Goal: Task Accomplishment & Management: Use online tool/utility

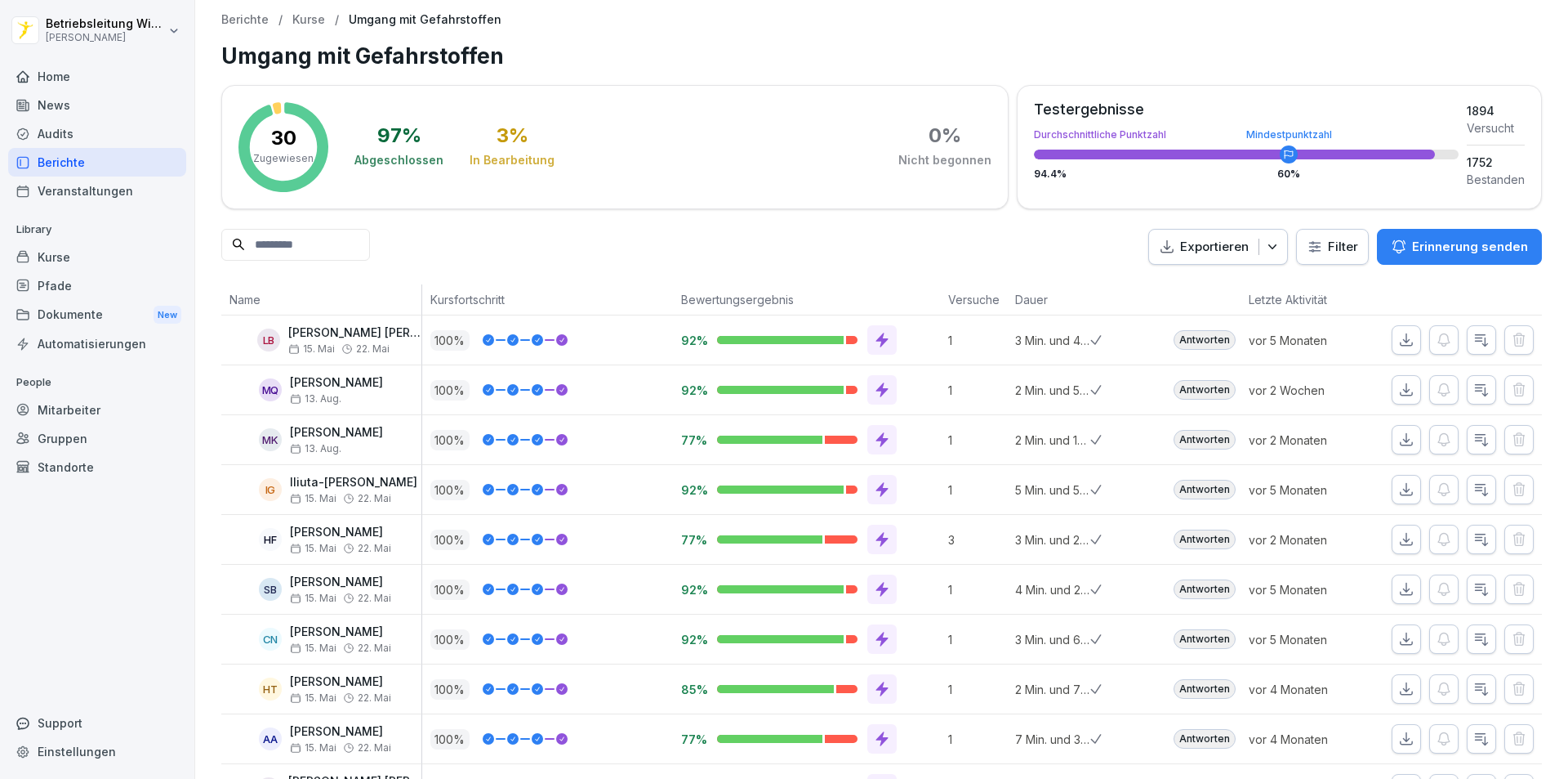
click at [92, 421] on div "Mitarbeiter" at bounding box center [98, 410] width 178 height 29
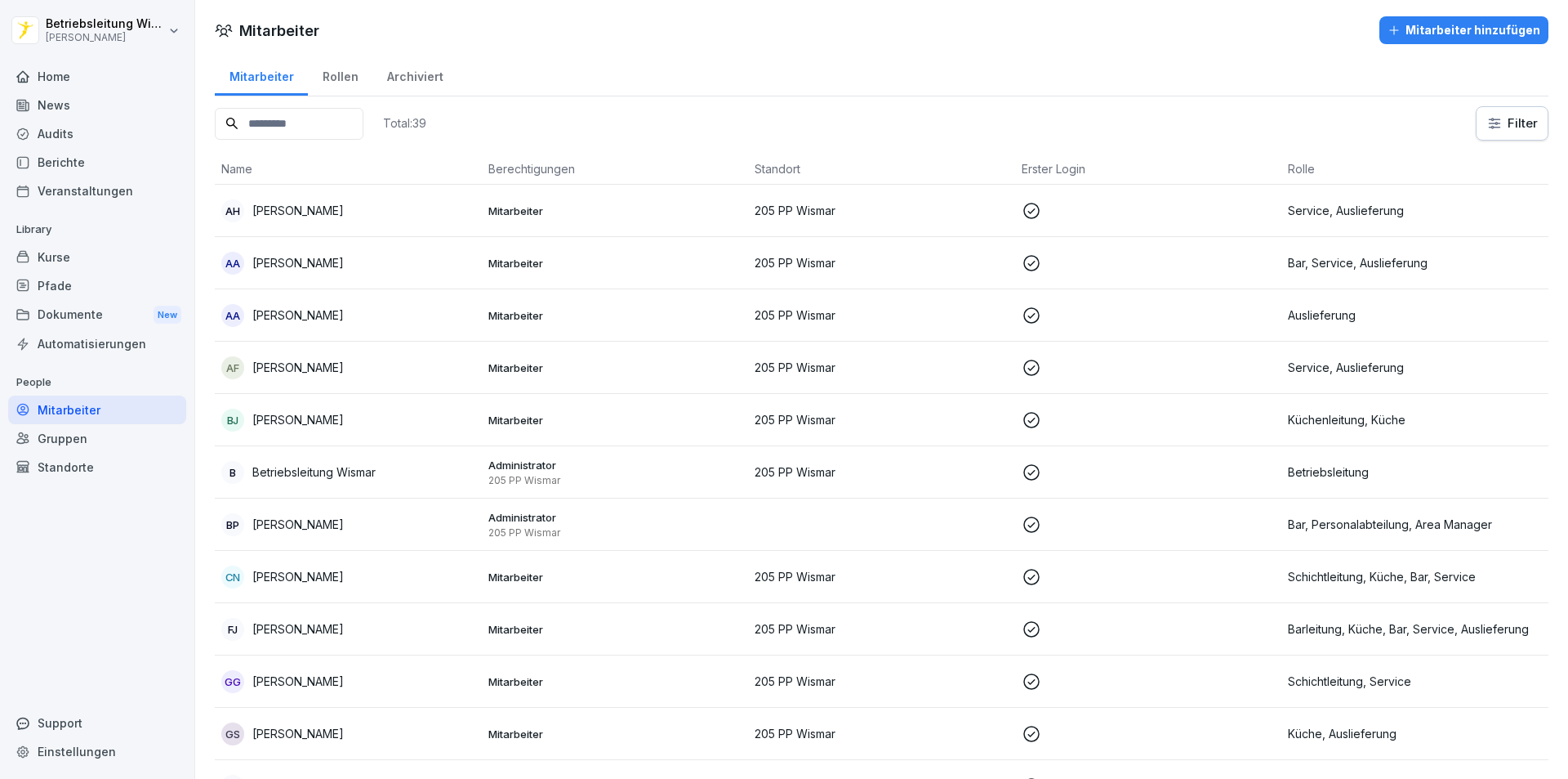
click at [337, 123] on input at bounding box center [288, 124] width 149 height 32
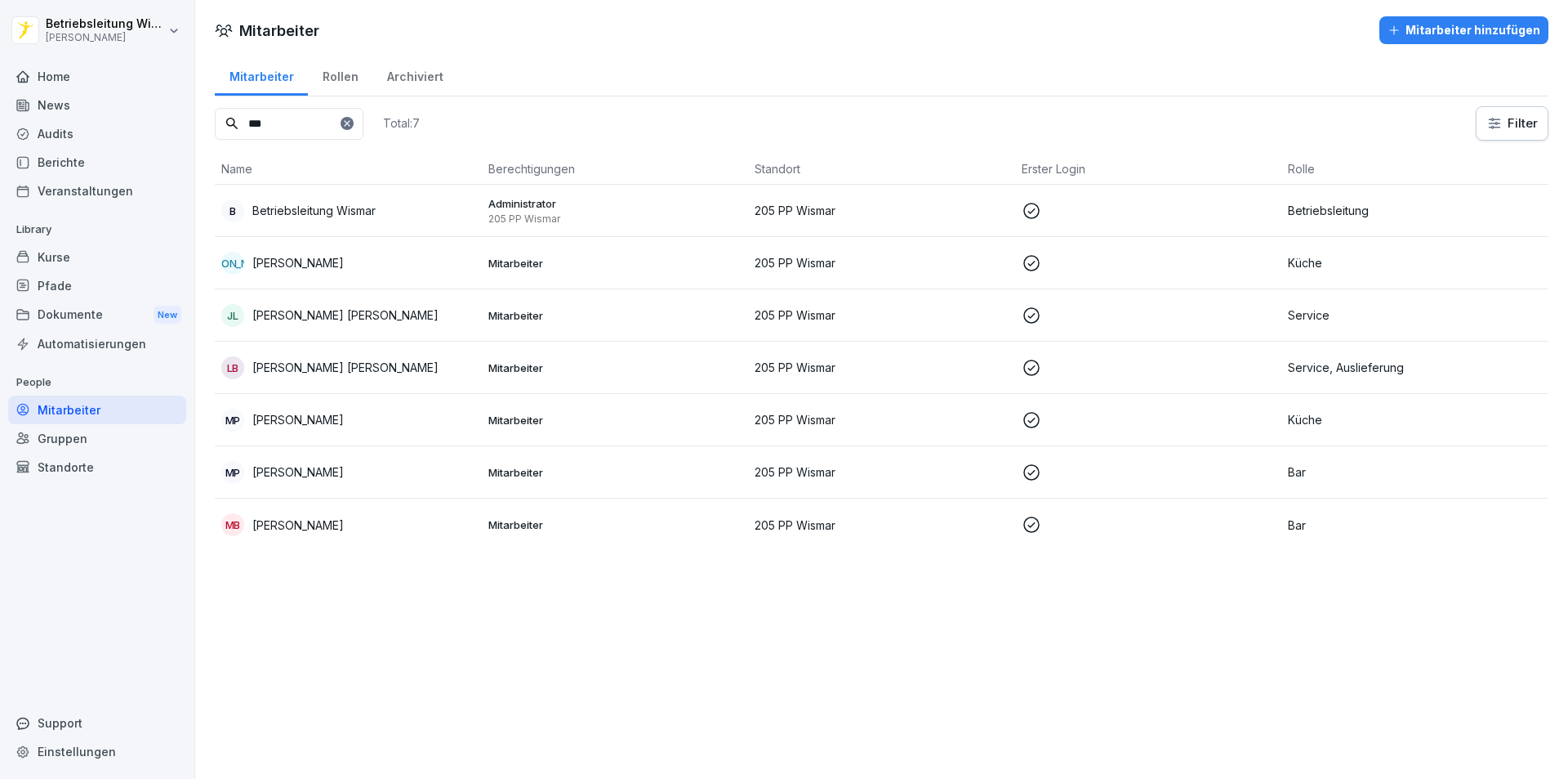
type input "***"
click at [391, 483] on div "[PERSON_NAME]" at bounding box center [348, 472] width 254 height 23
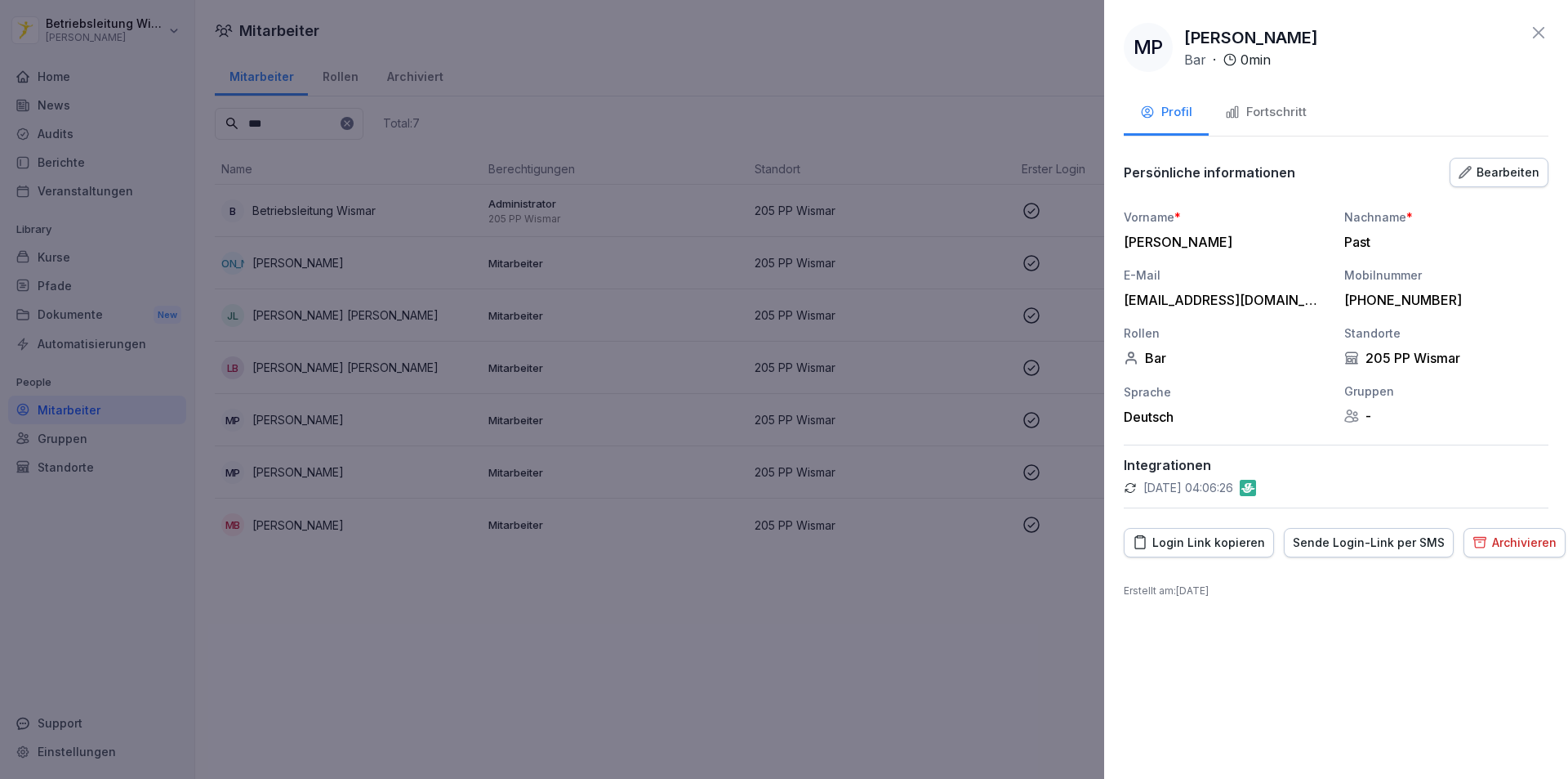
click at [758, 117] on div "Fortschritt" at bounding box center [1265, 112] width 82 height 19
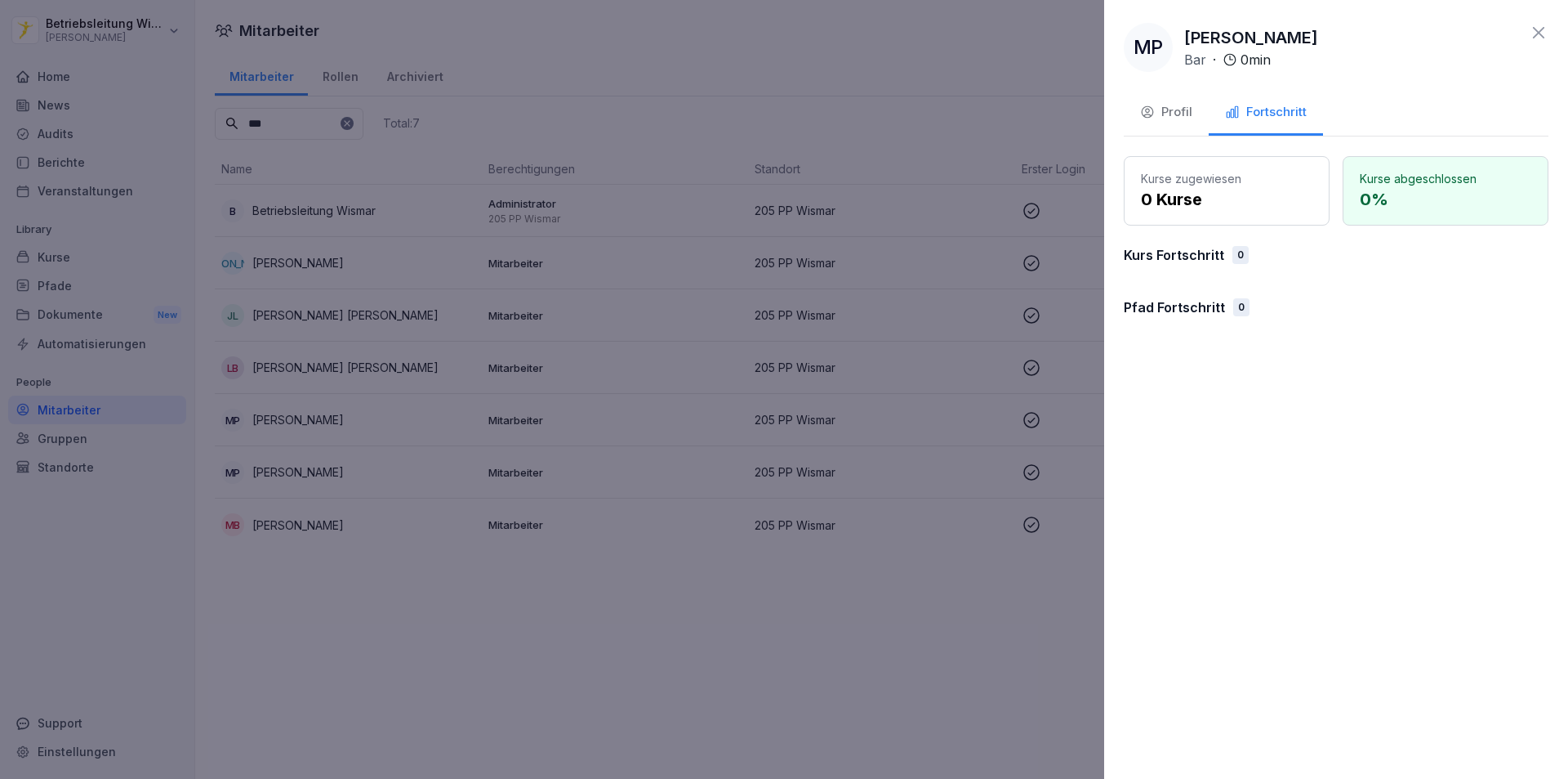
click at [758, 115] on div "Profil" at bounding box center [1166, 112] width 52 height 19
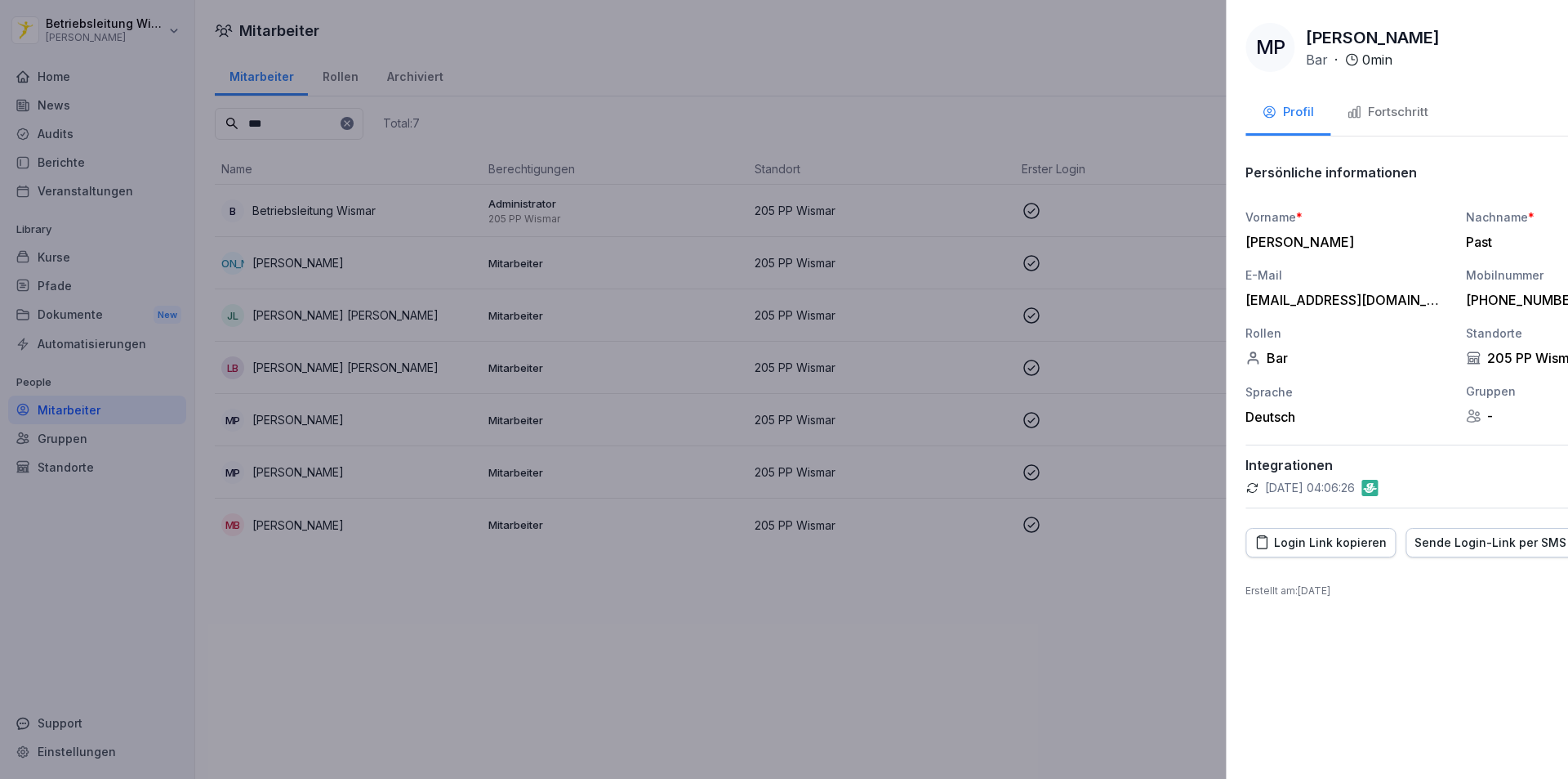
click at [317, 650] on div at bounding box center [784, 390] width 1568 height 779
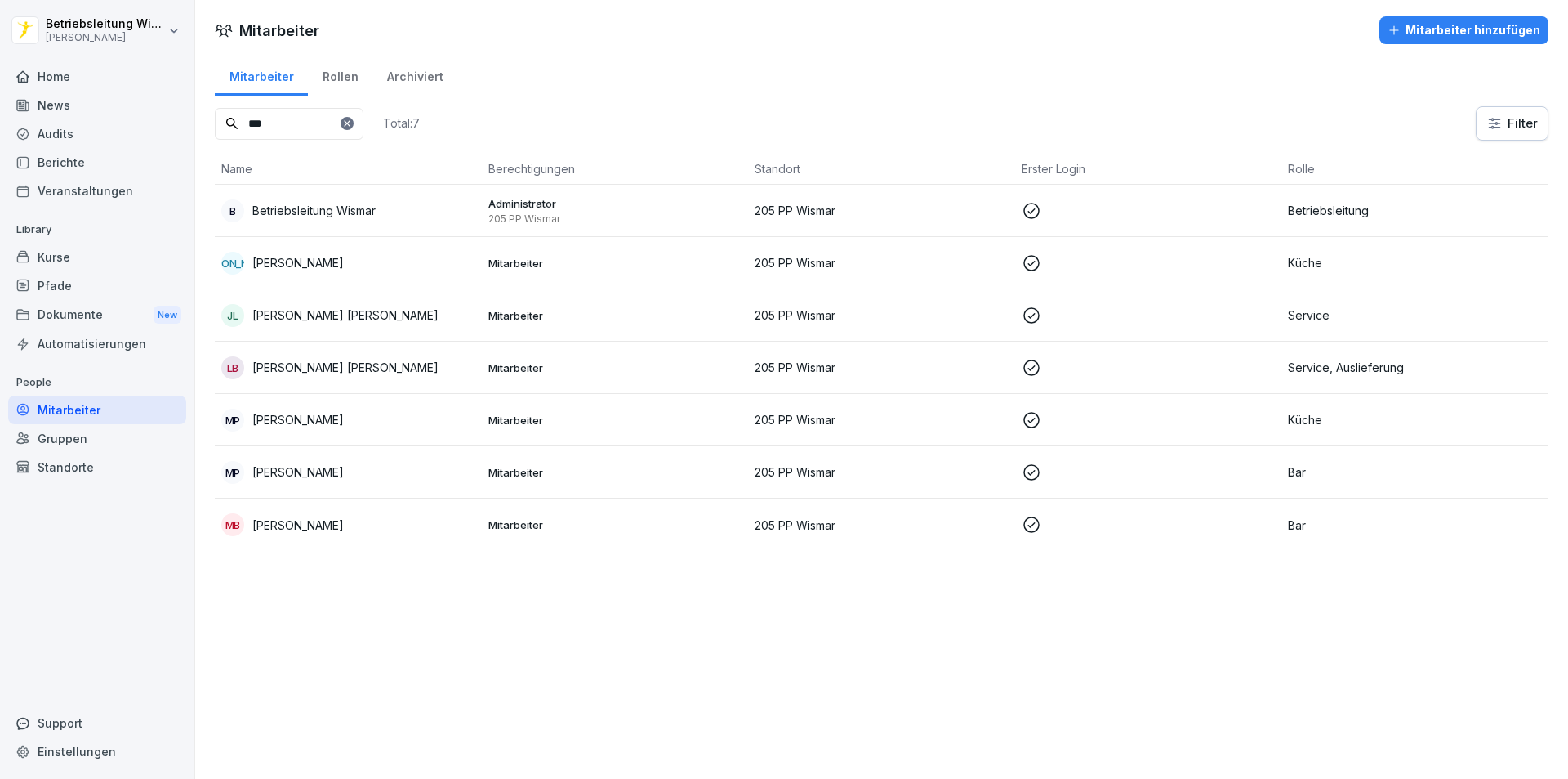
click at [90, 410] on div "Mitarbeiter" at bounding box center [98, 410] width 178 height 29
click at [98, 164] on div "Berichte" at bounding box center [98, 162] width 178 height 29
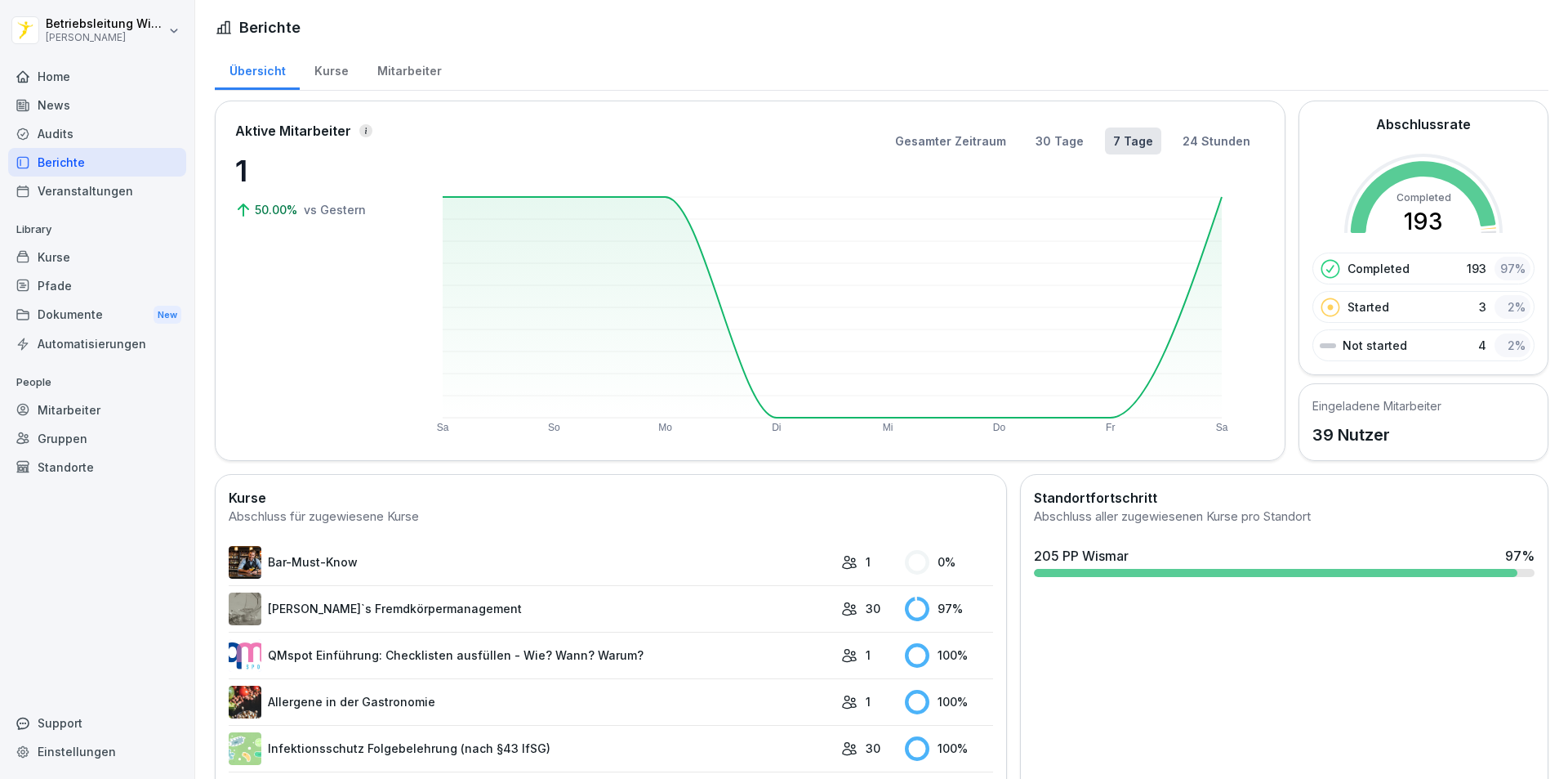
scroll to position [245, 0]
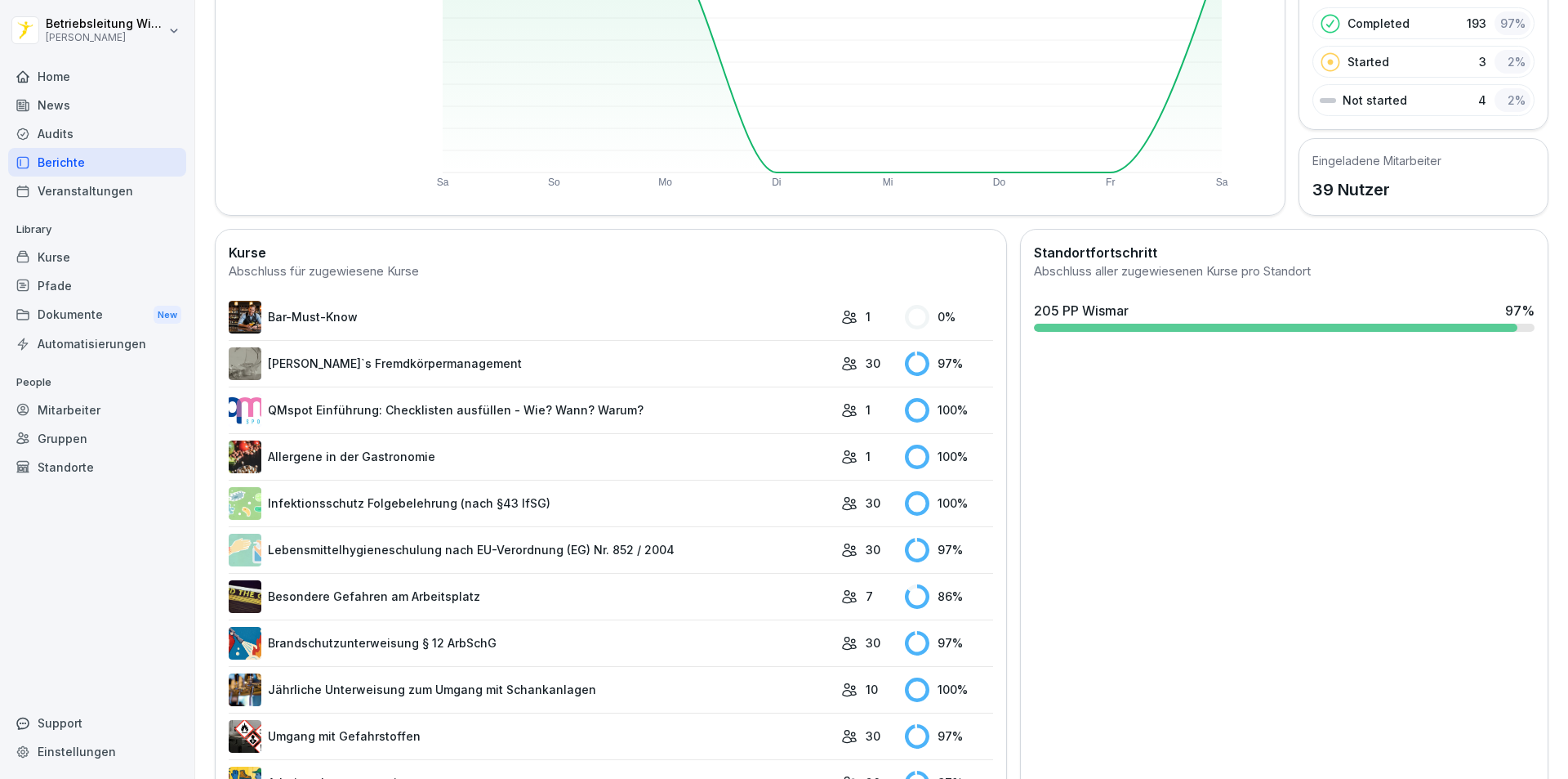
click at [418, 355] on link "[PERSON_NAME]`s Fremdkörpermanagement" at bounding box center [531, 363] width 604 height 33
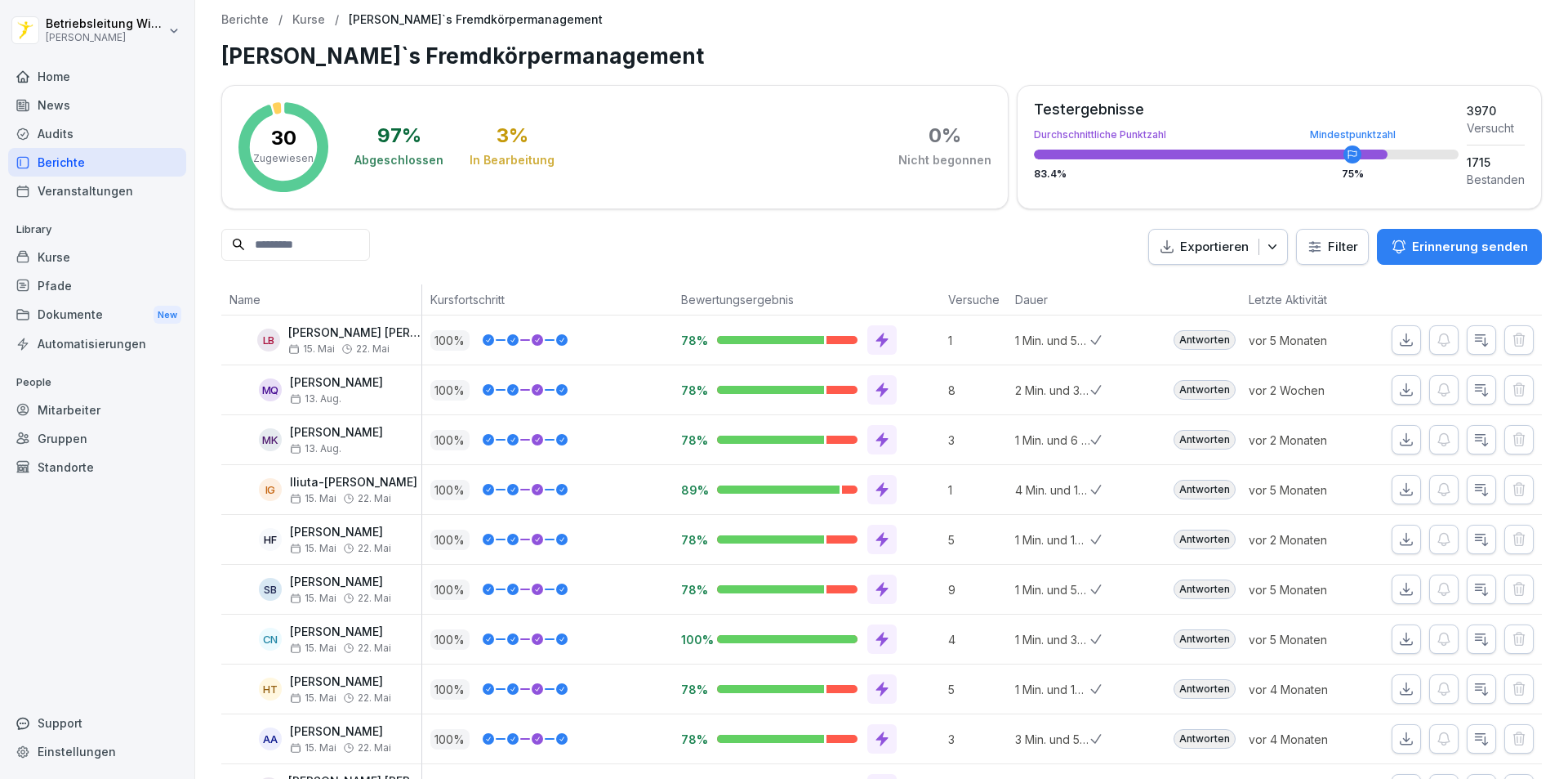
click at [51, 157] on div "Berichte" at bounding box center [98, 162] width 178 height 29
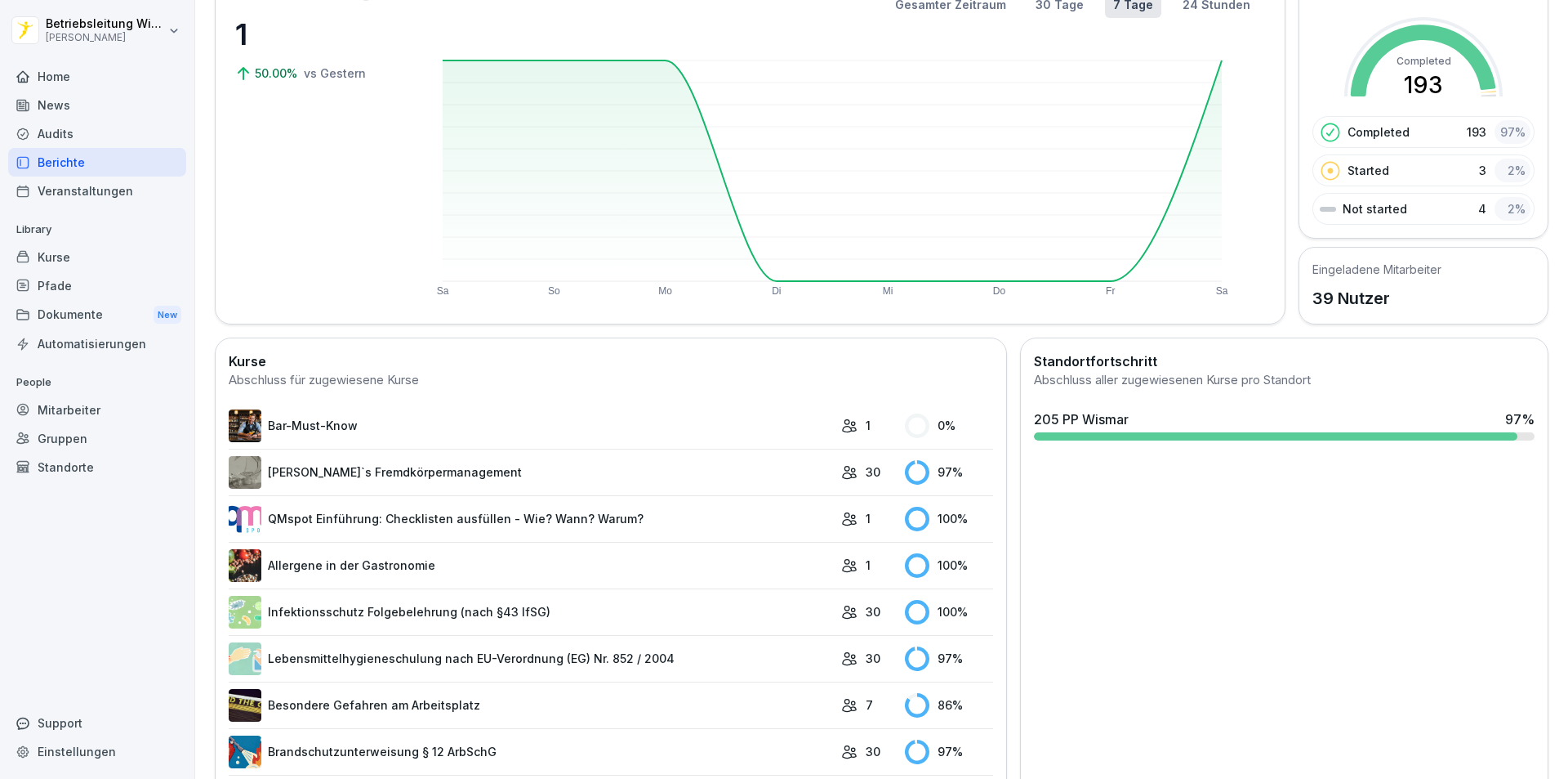
scroll to position [245, 0]
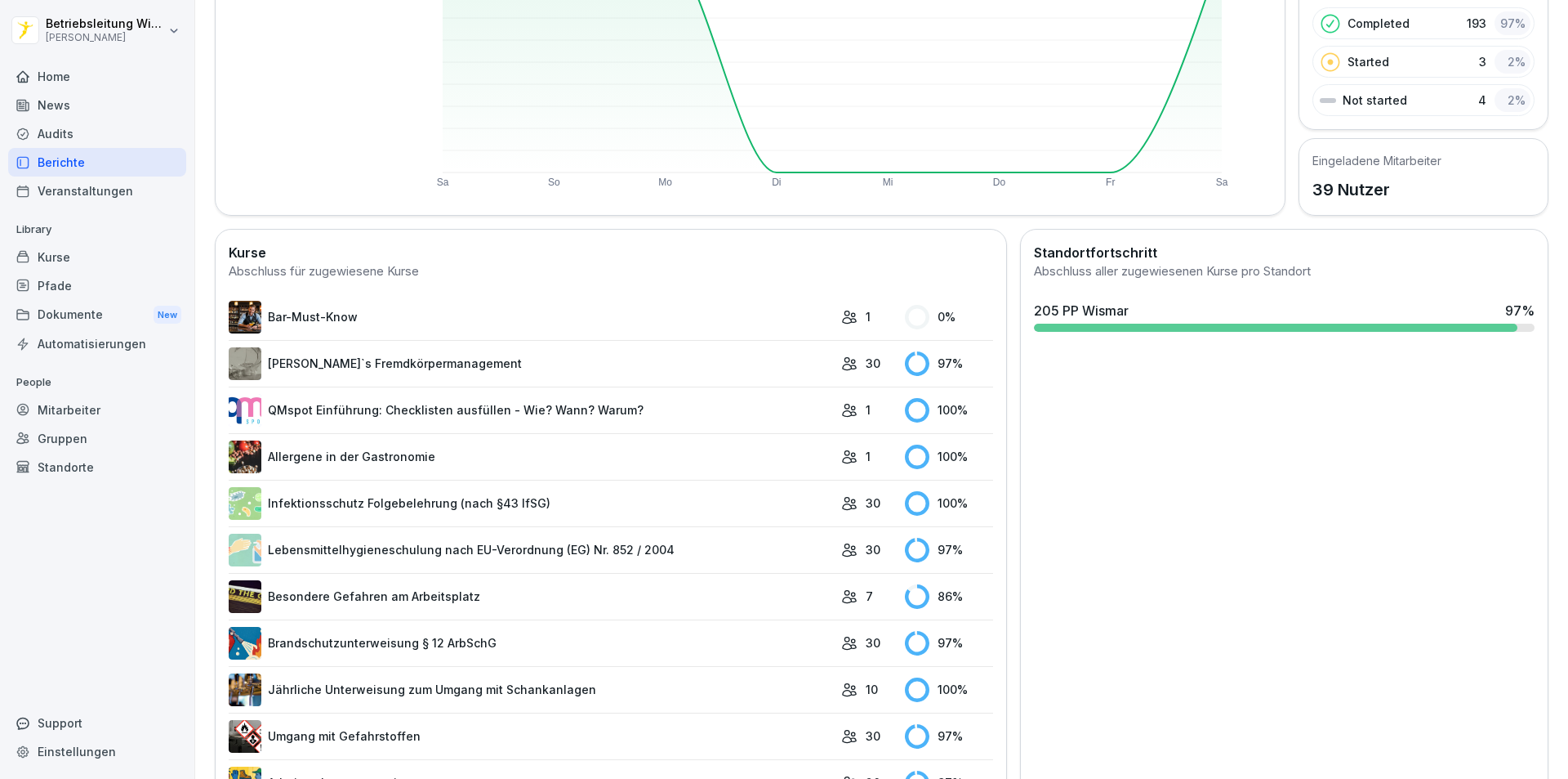
click at [368, 540] on link "Lebensmittelhygieneschulung nach EU-Verordnung (EG) Nr. 852 / 2004" at bounding box center [531, 549] width 604 height 33
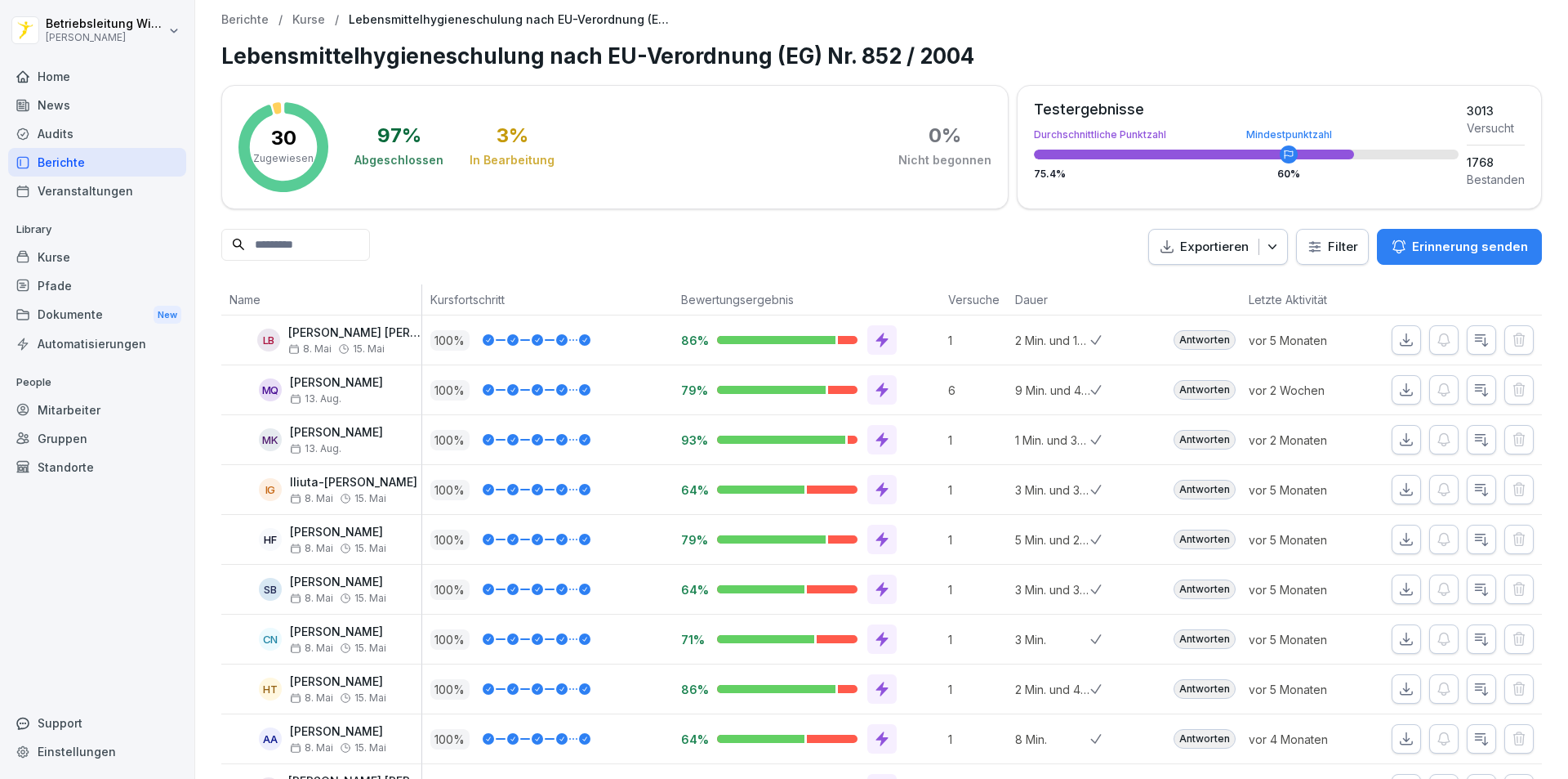
click at [67, 162] on div "Berichte" at bounding box center [98, 162] width 178 height 29
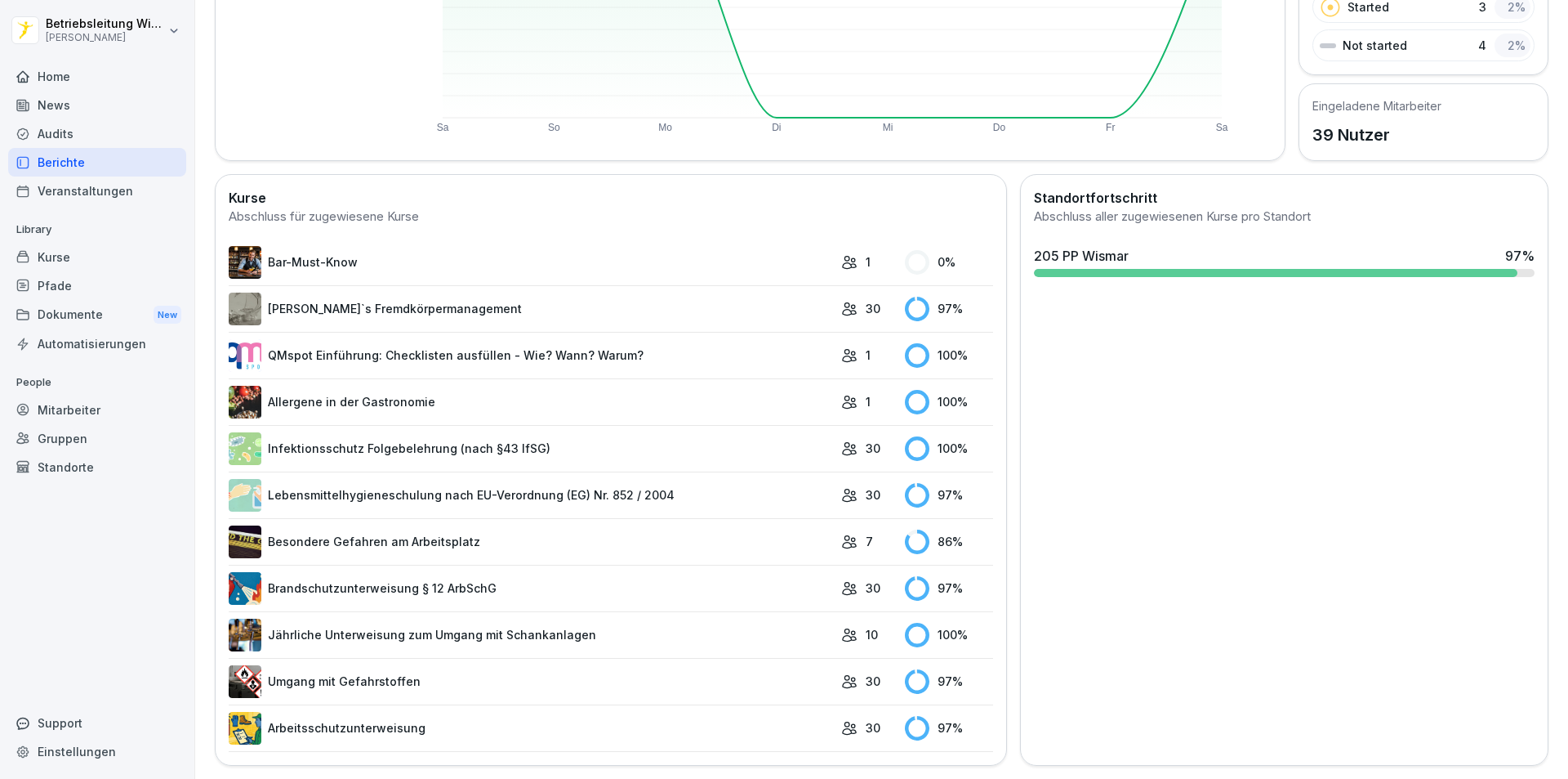
scroll to position [312, 0]
click at [488, 668] on link "Umgang mit Gefahrstoffen" at bounding box center [531, 681] width 604 height 33
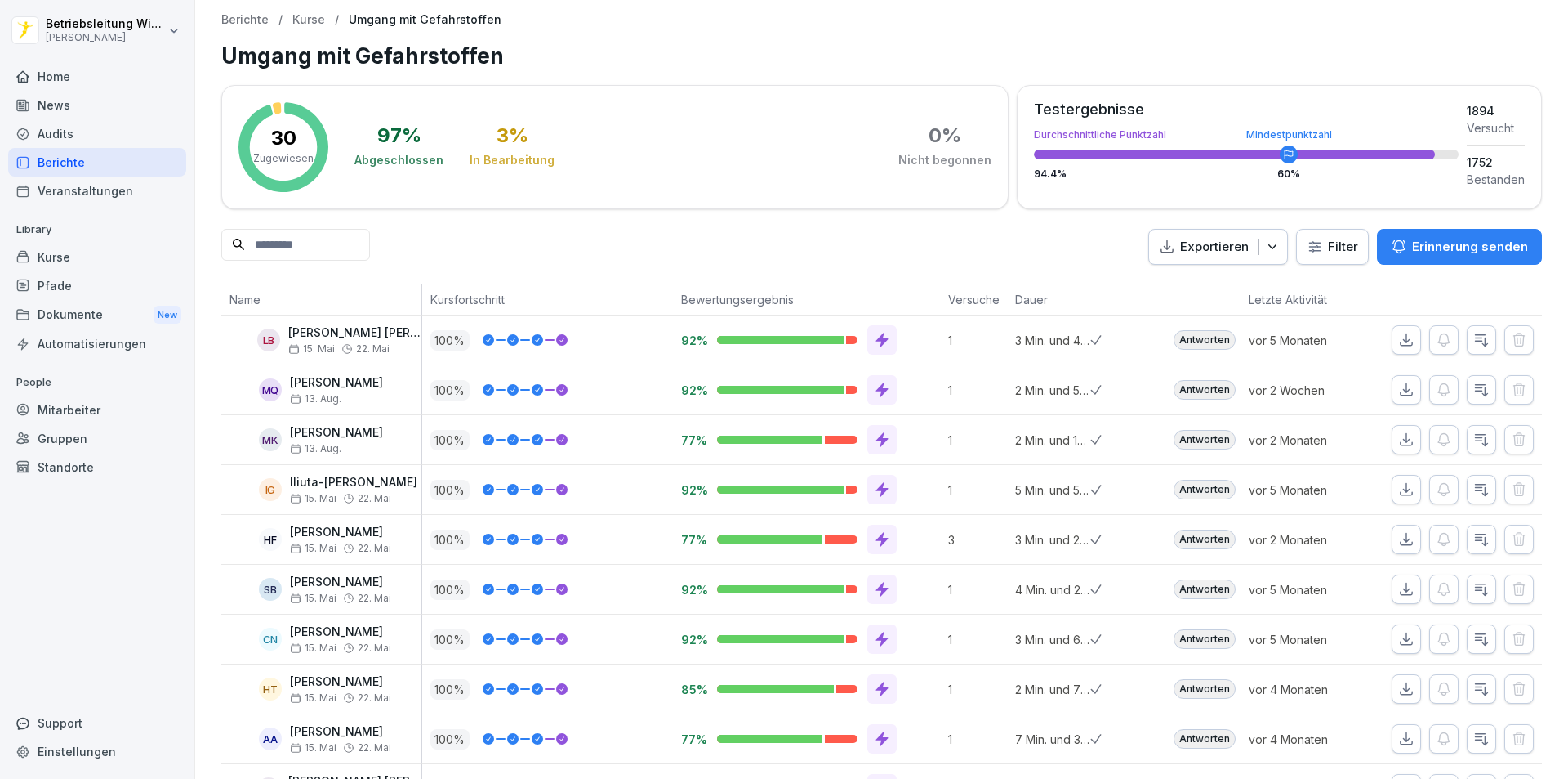
click at [97, 157] on div "Berichte" at bounding box center [98, 162] width 178 height 29
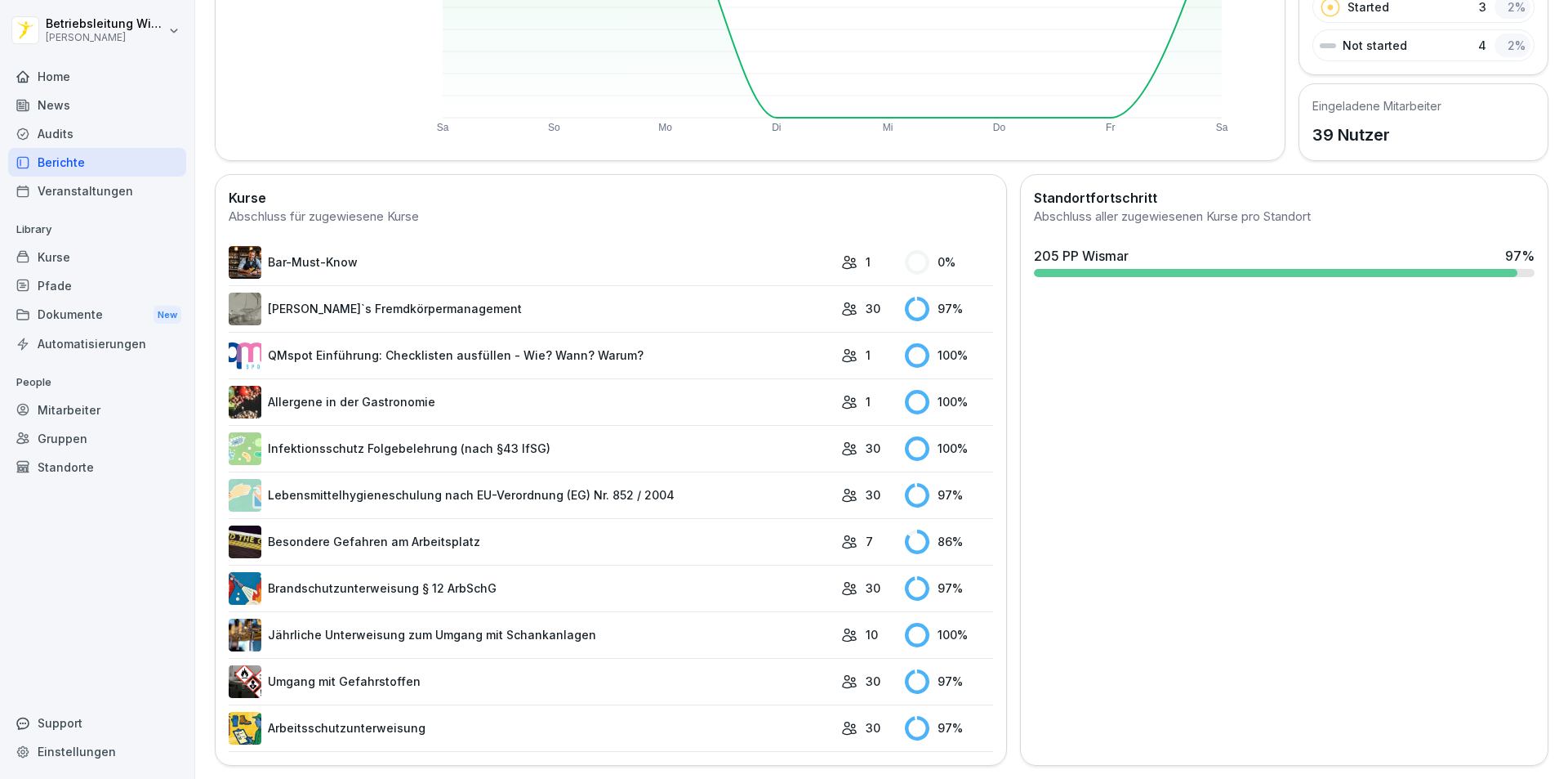
scroll to position [312, 0]
click at [352, 248] on link "Bar-Must-Know" at bounding box center [531, 262] width 604 height 33
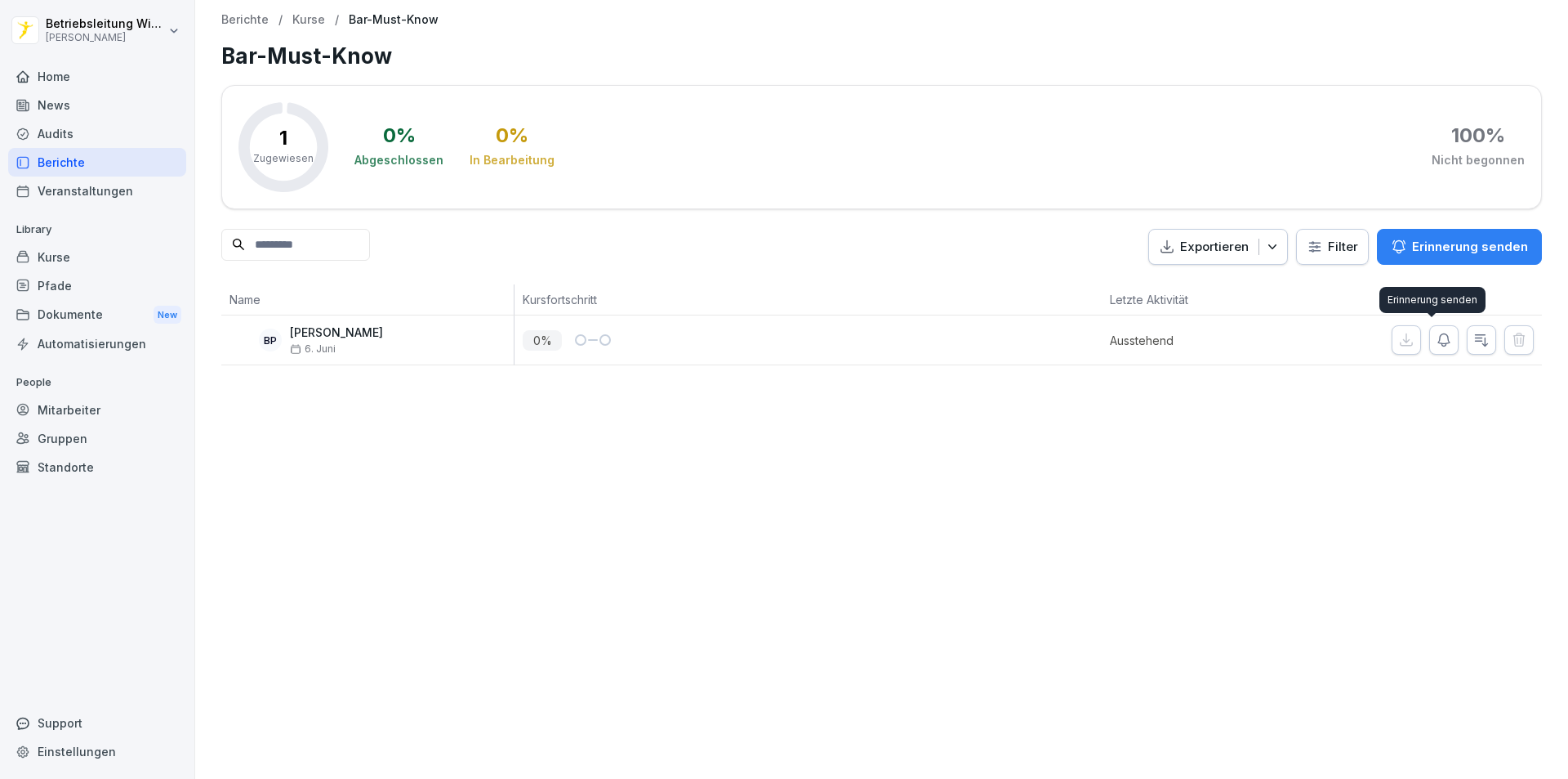
click at [758, 332] on button "button" at bounding box center [1444, 340] width 29 height 29
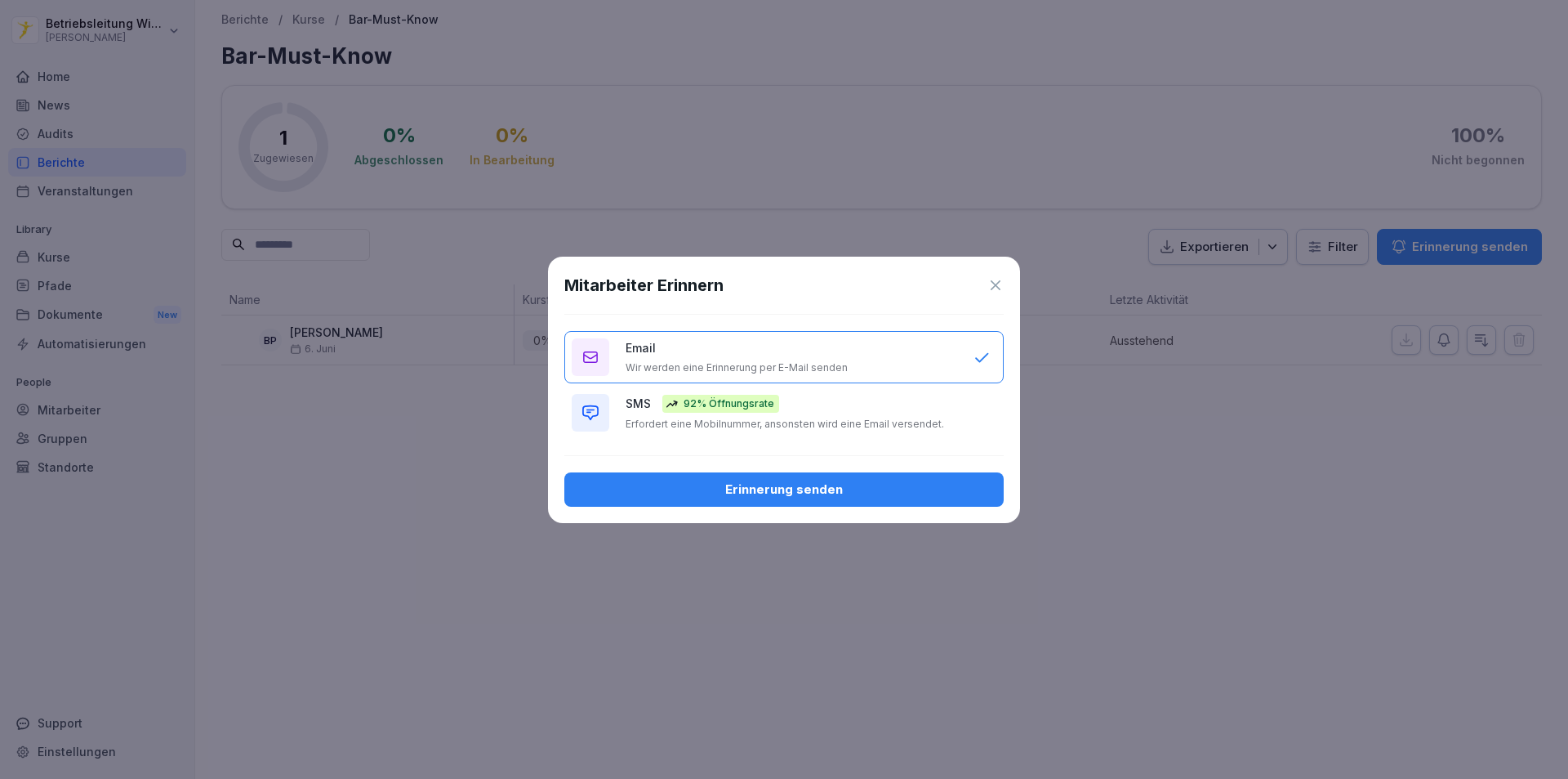
click at [758, 491] on div "Erinnerung senden" at bounding box center [784, 489] width 414 height 18
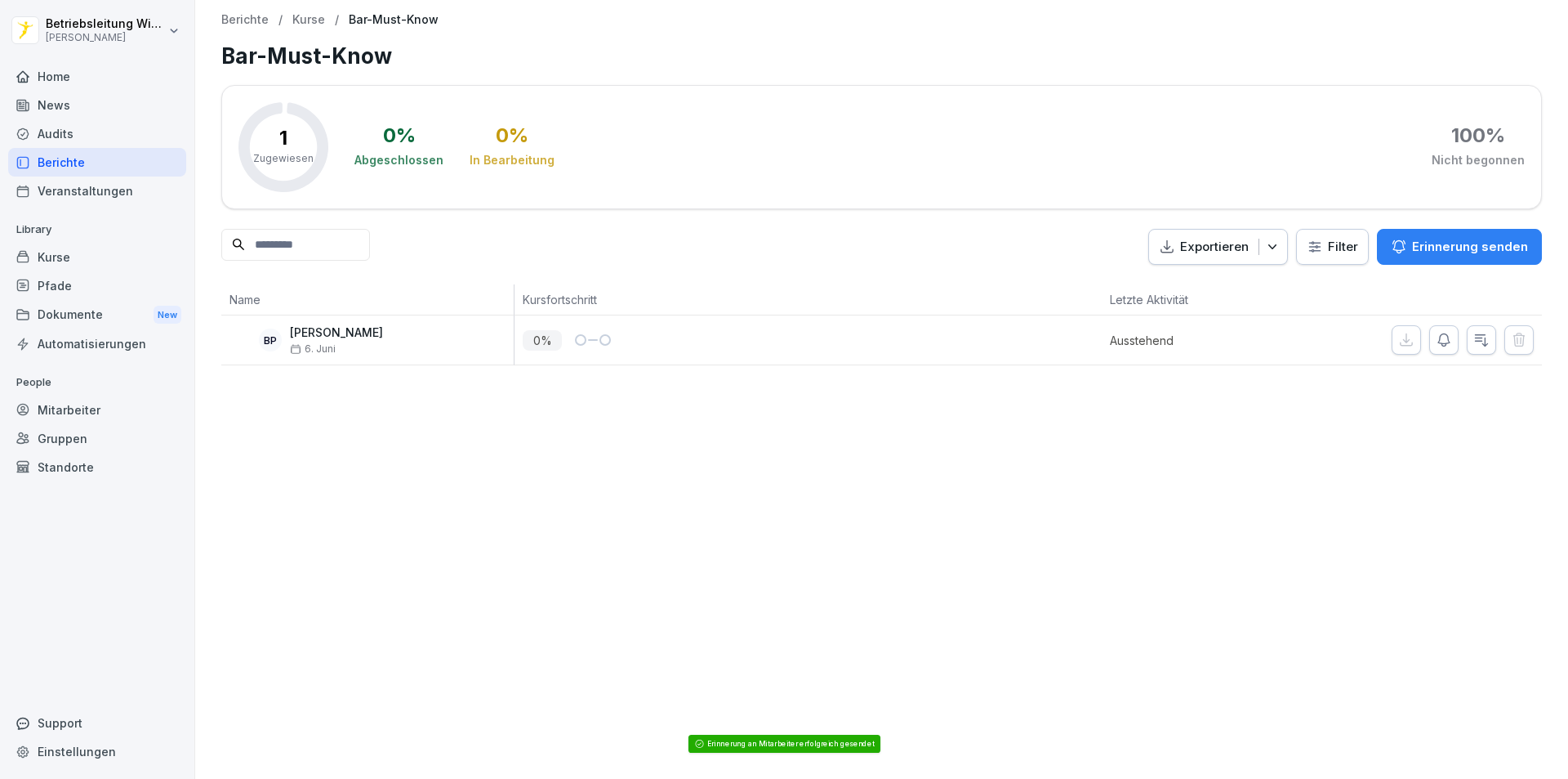
click at [86, 158] on div "Berichte" at bounding box center [98, 162] width 178 height 29
